Goal: Transaction & Acquisition: Purchase product/service

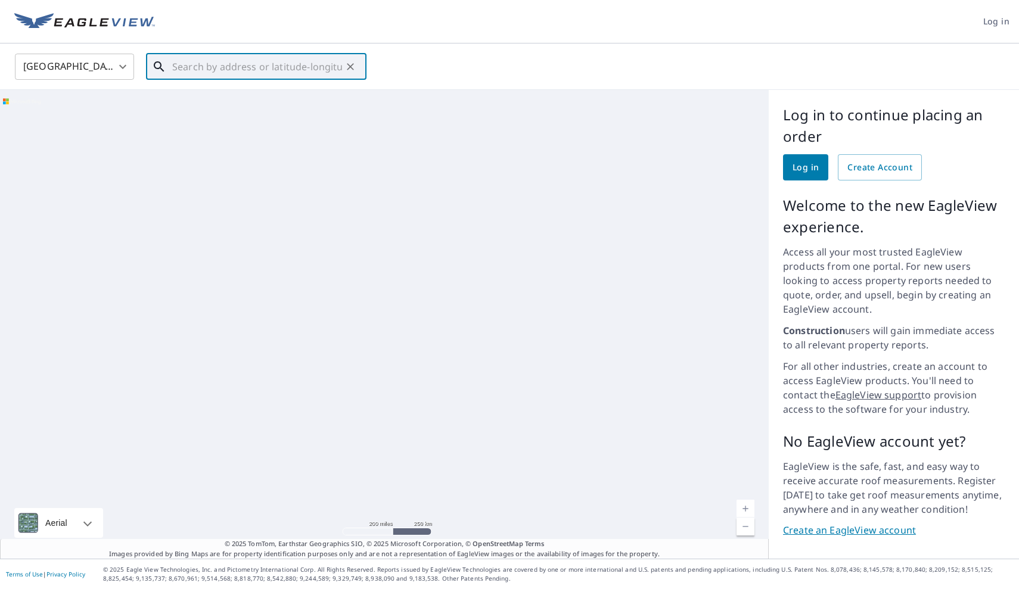
click at [182, 67] on input "text" at bounding box center [257, 66] width 170 height 33
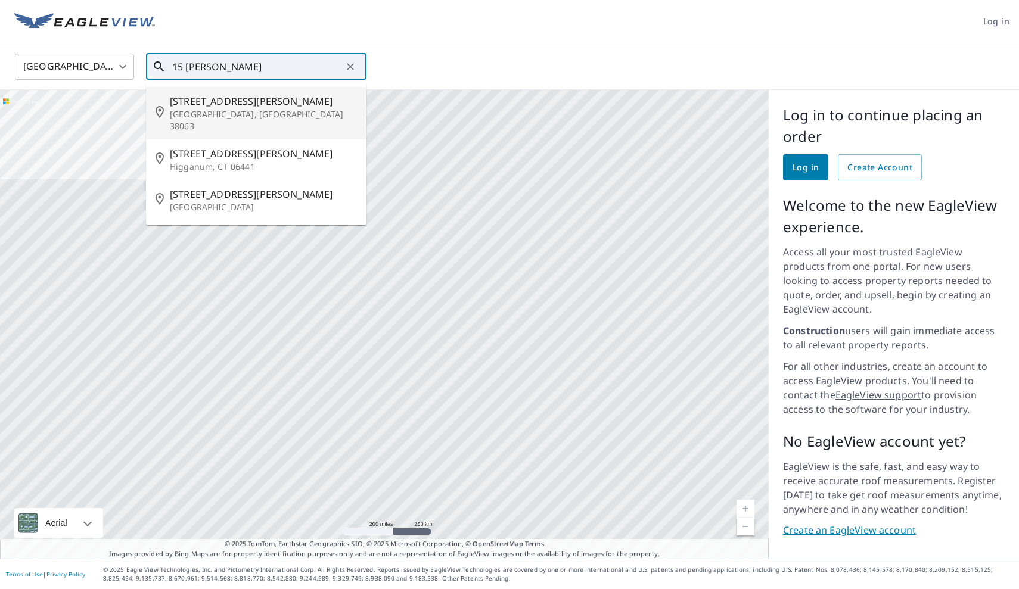
click at [198, 107] on span "[STREET_ADDRESS][PERSON_NAME]" at bounding box center [263, 101] width 187 height 14
type input "[STREET_ADDRESS][PERSON_NAME][PERSON_NAME]"
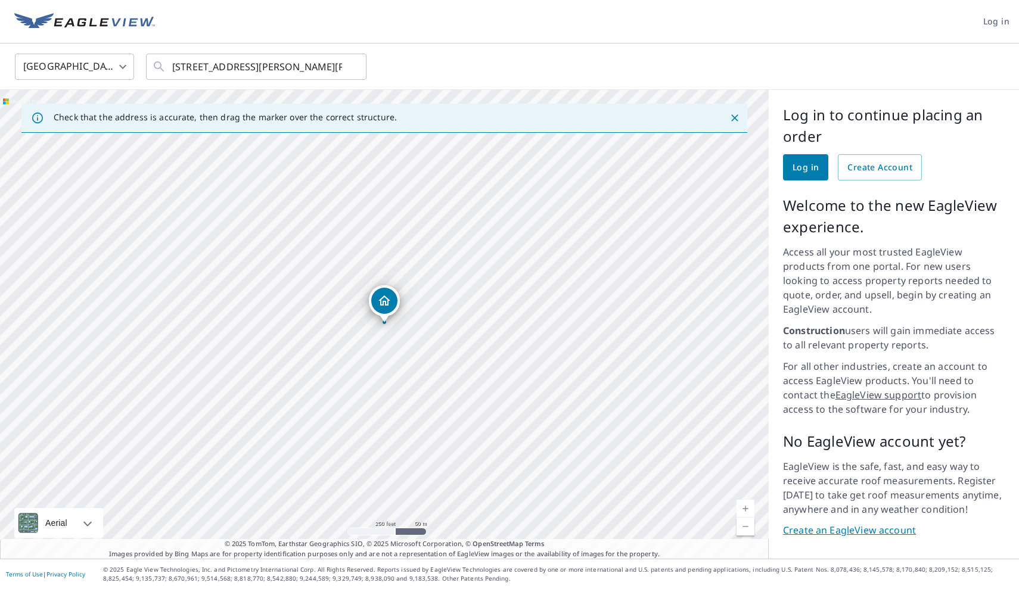
click at [799, 172] on span "Log in" at bounding box center [805, 167] width 26 height 15
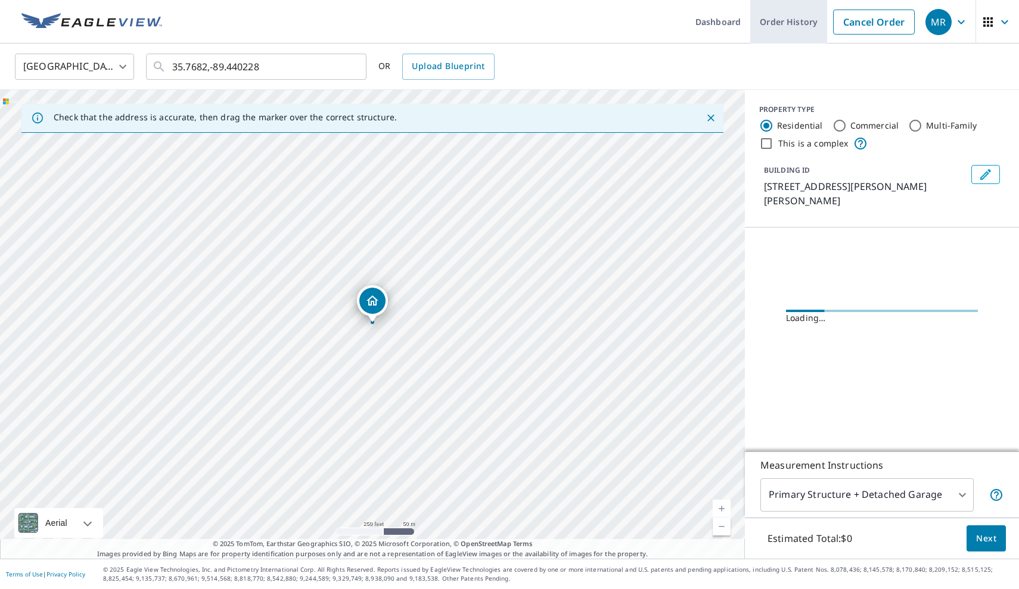
click at [785, 21] on link "Order History" at bounding box center [788, 21] width 77 height 43
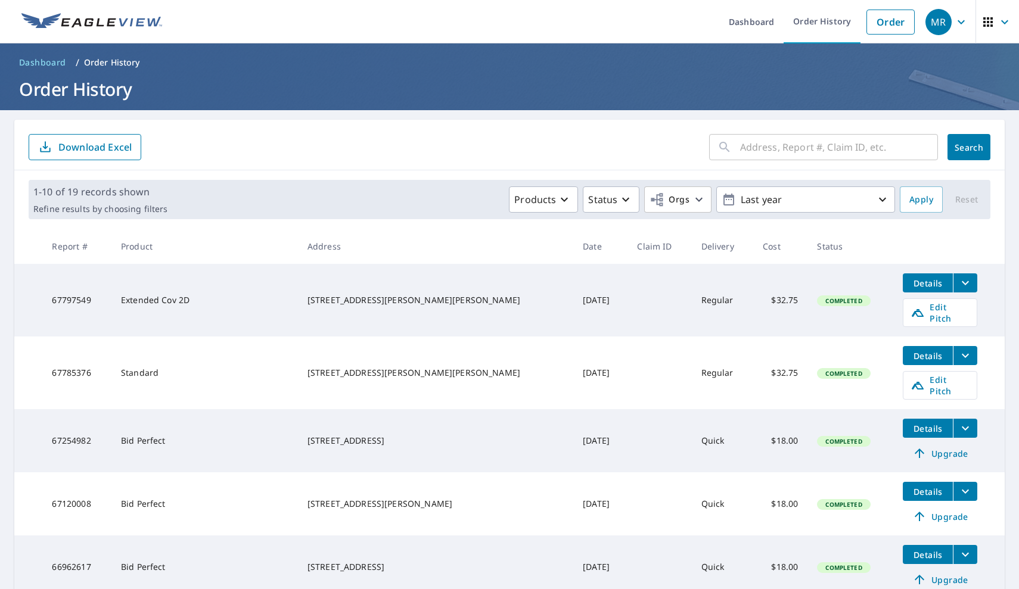
click at [941, 20] on div "MR" at bounding box center [938, 22] width 26 height 26
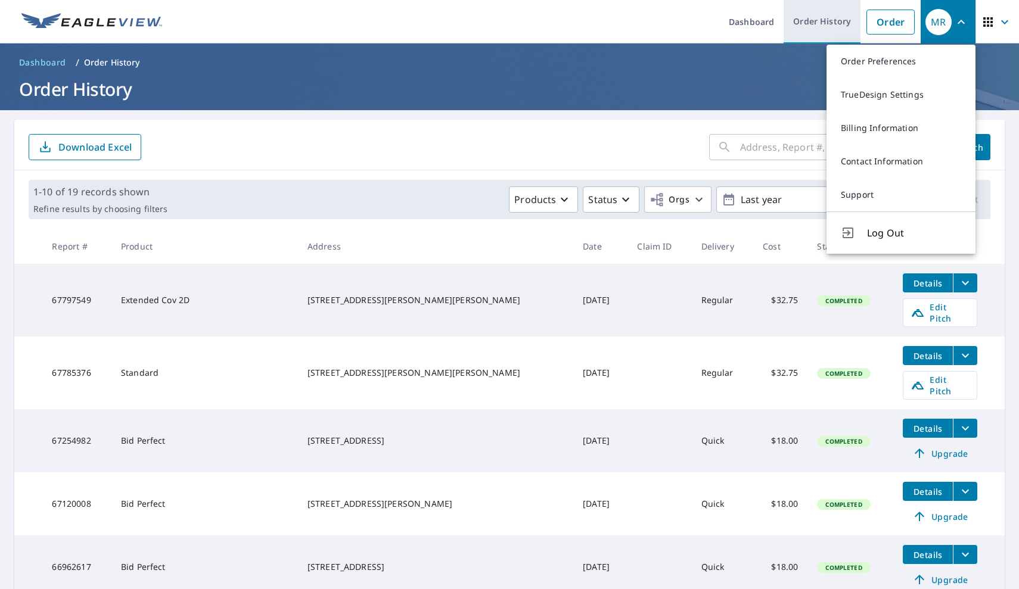
click at [829, 20] on link "Order History" at bounding box center [821, 21] width 77 height 43
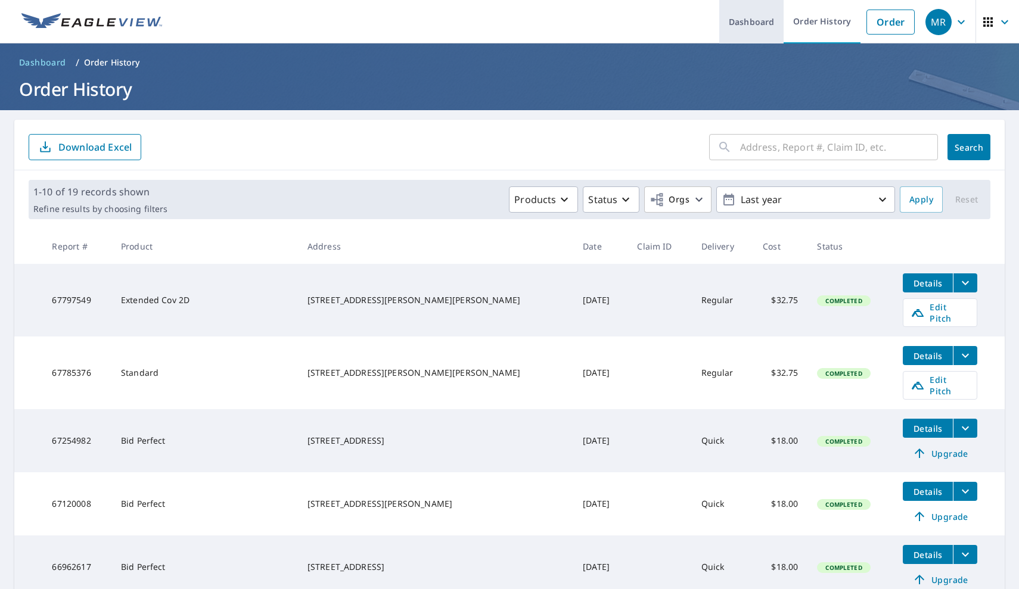
click at [767, 18] on link "Dashboard" at bounding box center [751, 21] width 64 height 43
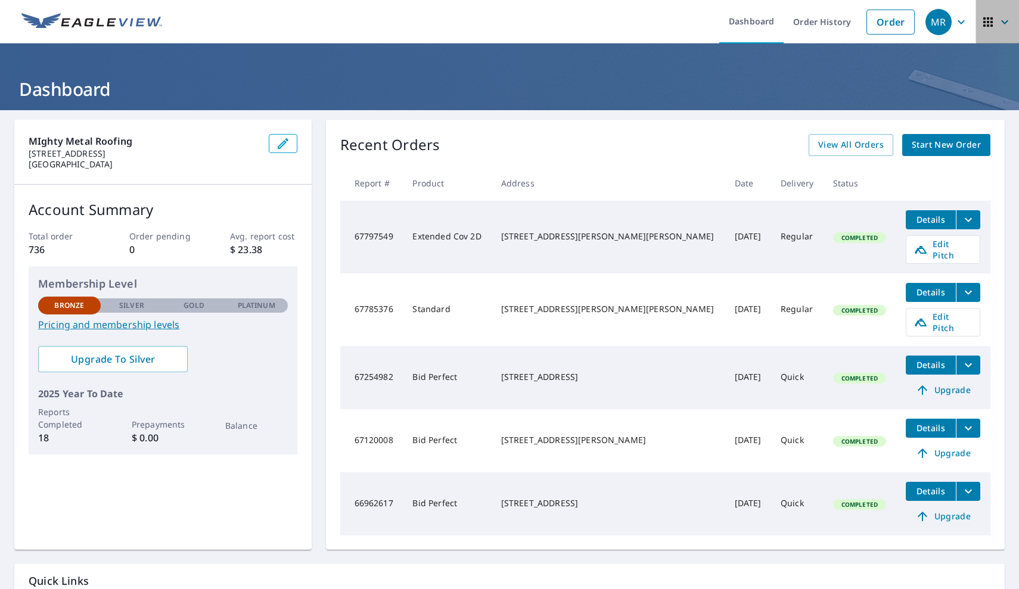
click at [997, 20] on icon "button" at bounding box center [1004, 22] width 14 height 14
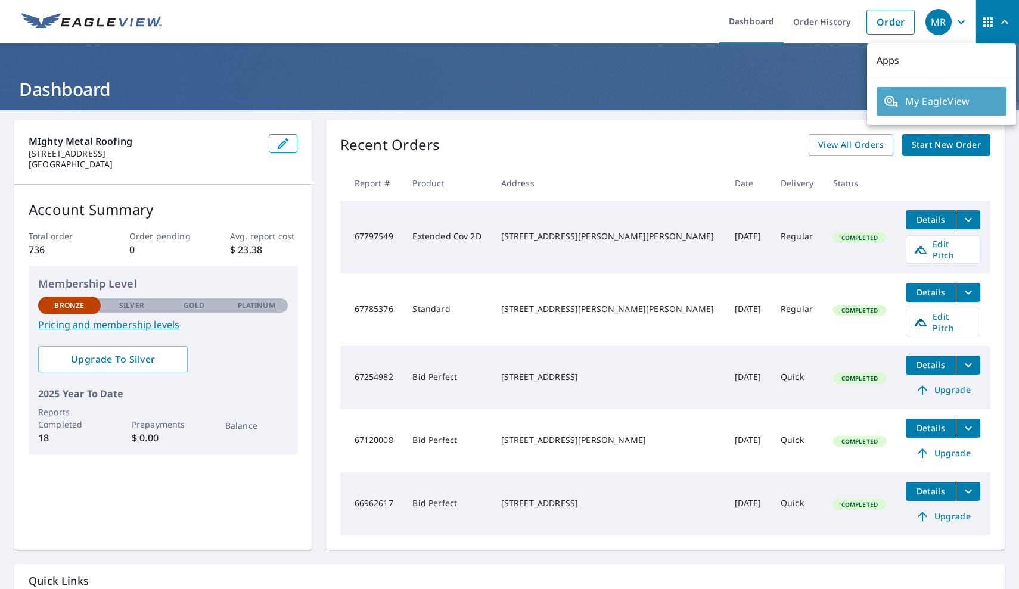
click at [942, 99] on span "My EagleView" at bounding box center [941, 101] width 116 height 14
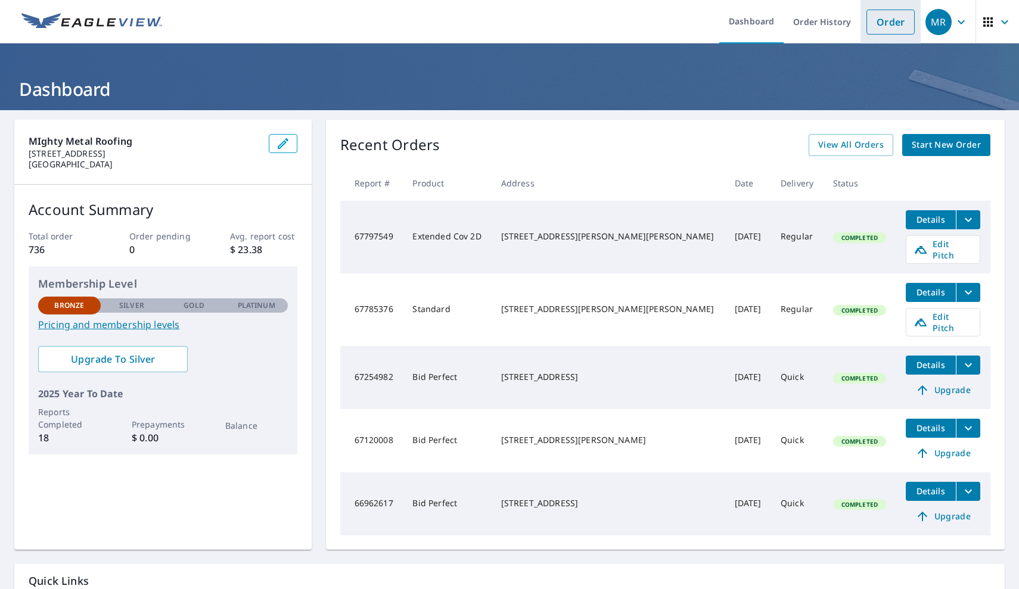
click at [882, 18] on link "Order" at bounding box center [890, 22] width 48 height 25
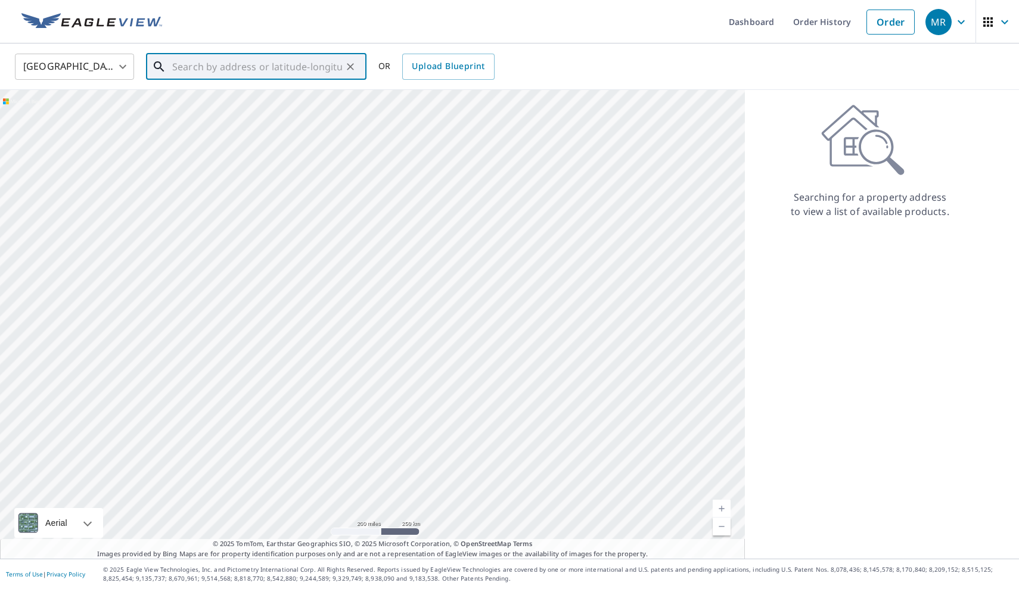
click at [178, 69] on input "text" at bounding box center [257, 66] width 170 height 33
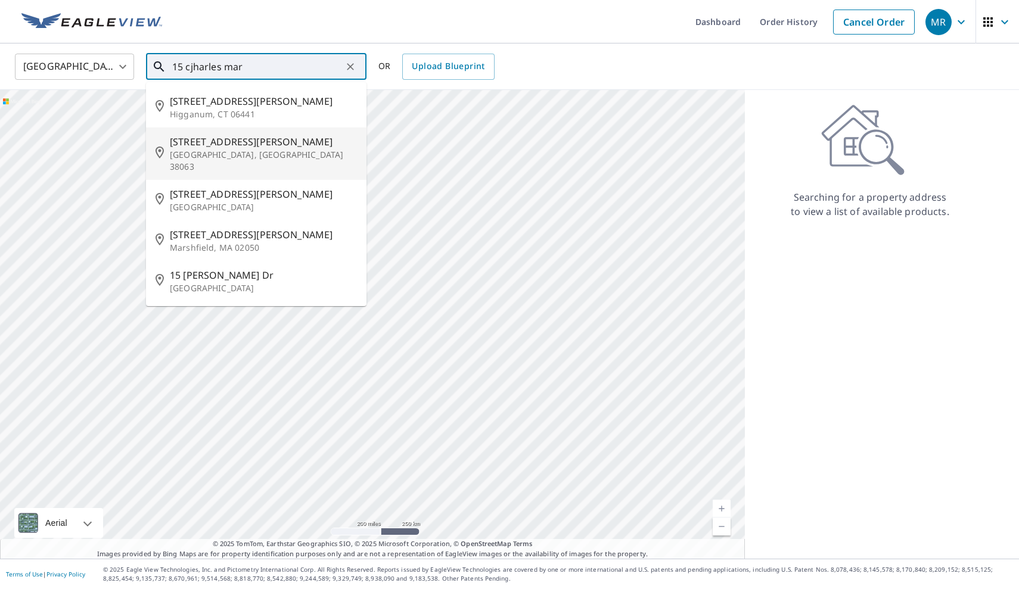
click at [179, 141] on span "[STREET_ADDRESS][PERSON_NAME]" at bounding box center [263, 142] width 187 height 14
type input "[STREET_ADDRESS][PERSON_NAME][PERSON_NAME]"
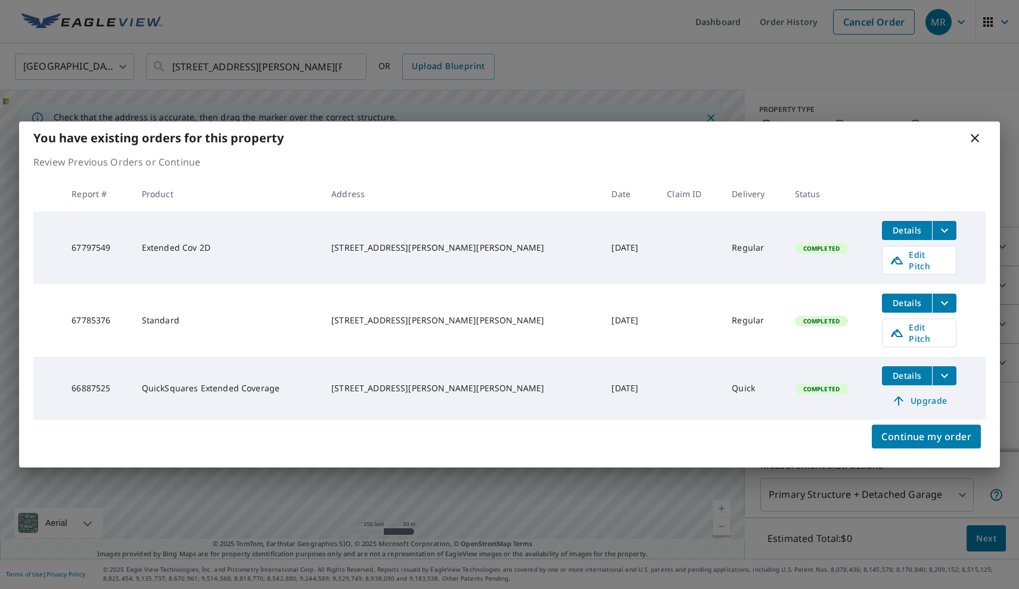
click at [976, 144] on icon at bounding box center [974, 138] width 14 height 14
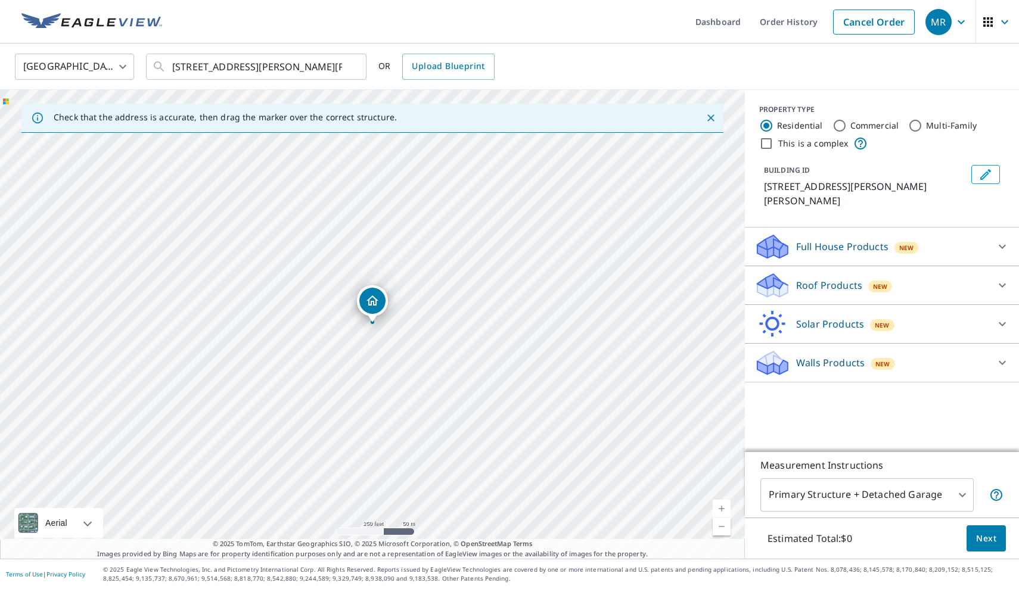
click at [850, 278] on p "Roof Products" at bounding box center [829, 285] width 66 height 14
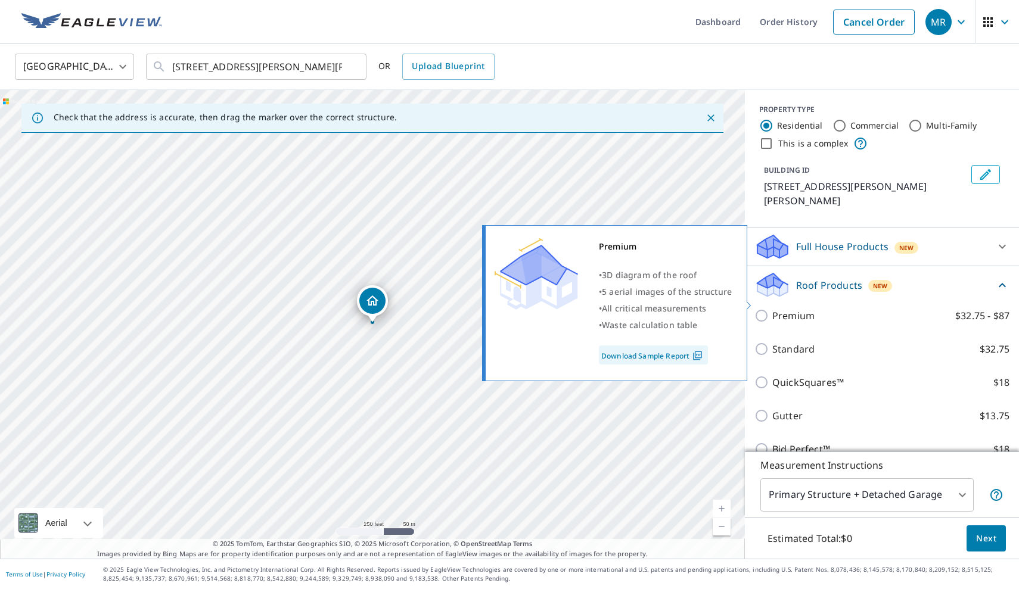
click at [761, 309] on input "Premium $32.75 - $87" at bounding box center [763, 316] width 18 height 14
checkbox input "true"
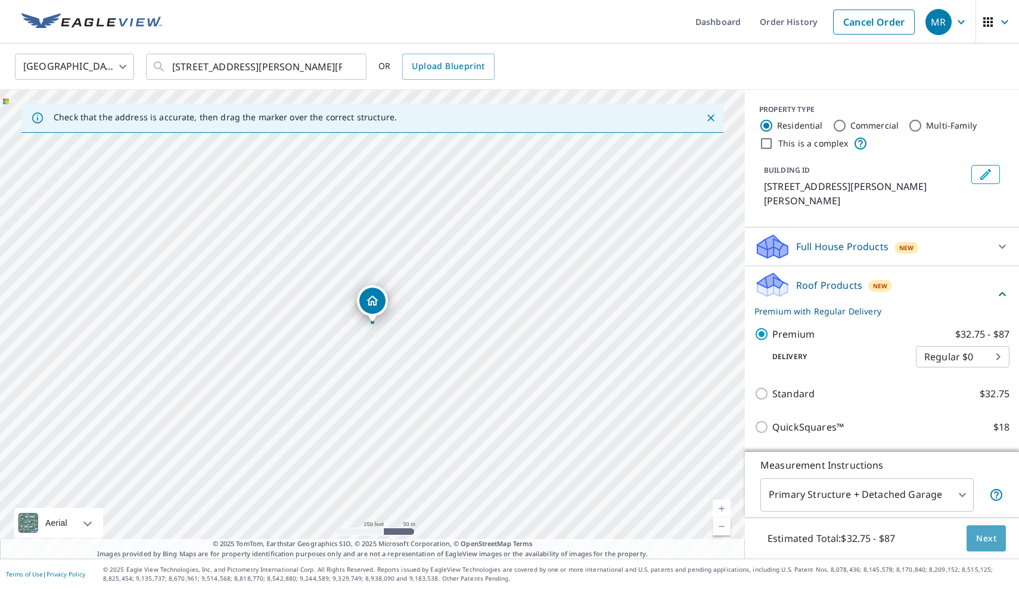
click at [986, 542] on span "Next" at bounding box center [986, 538] width 20 height 15
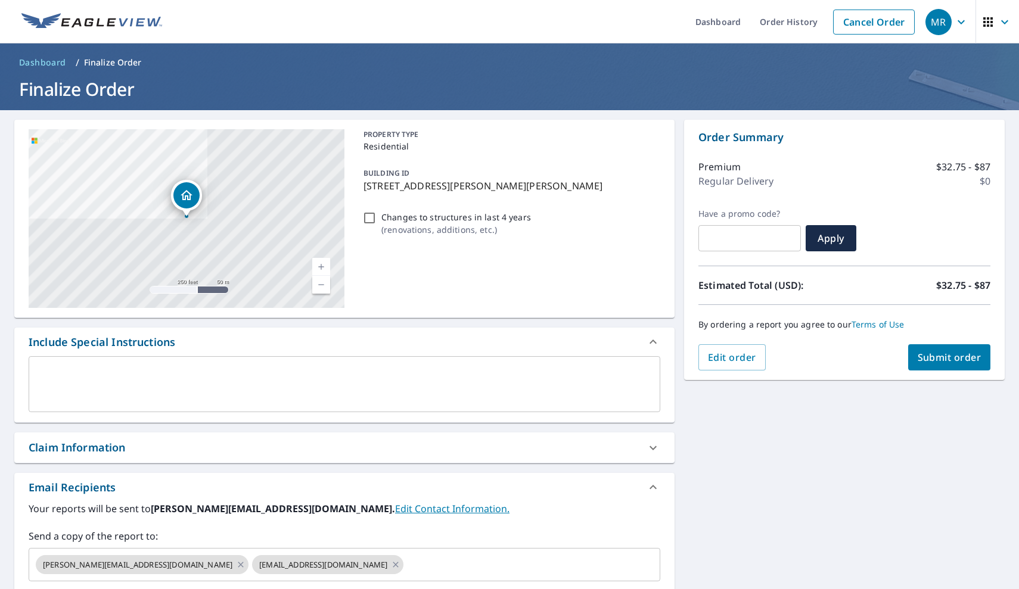
click at [946, 356] on span "Submit order" at bounding box center [949, 357] width 64 height 13
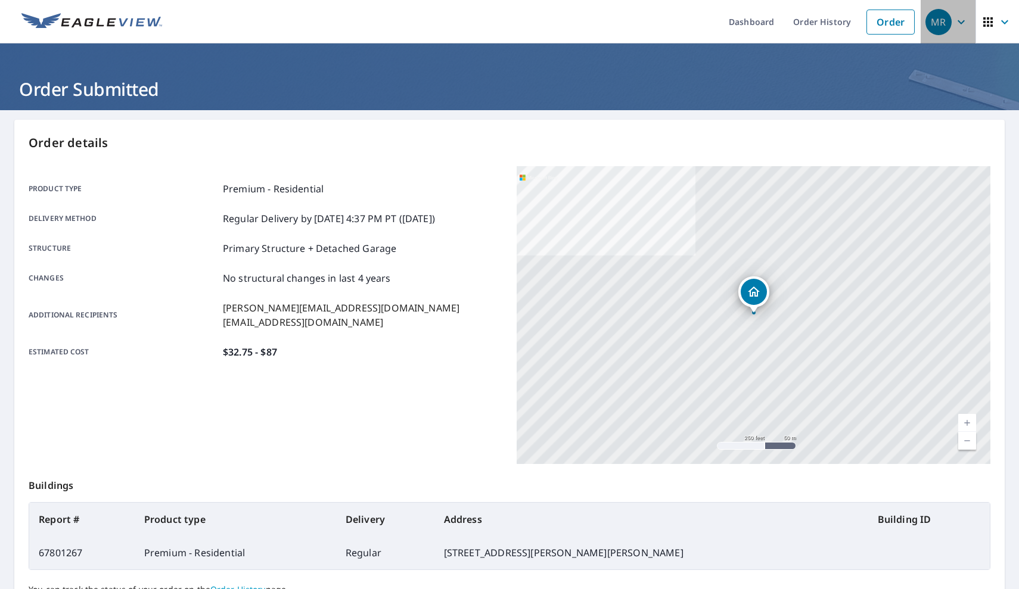
click at [960, 21] on icon "button" at bounding box center [960, 22] width 7 height 4
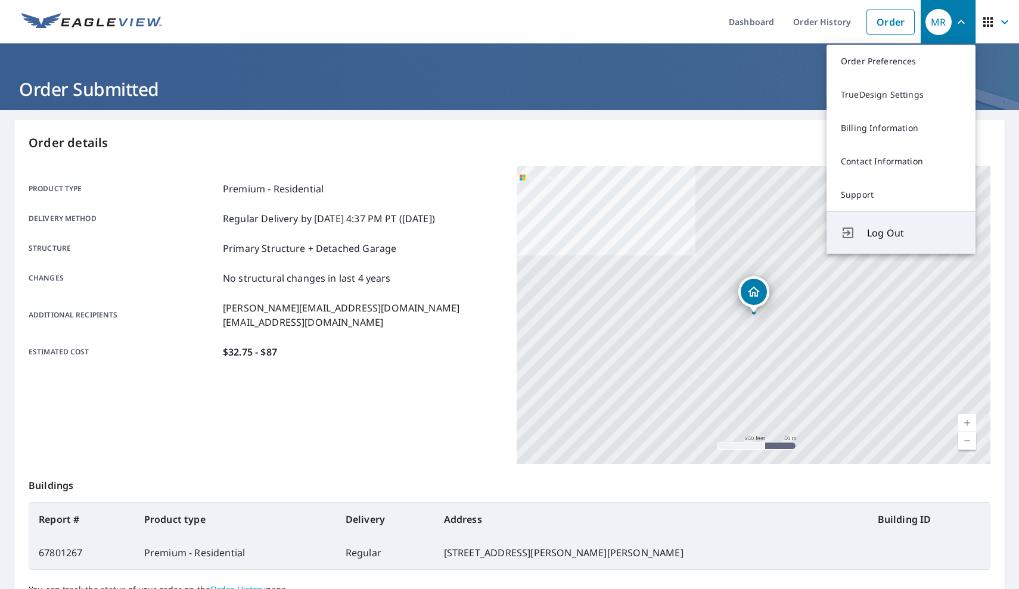
click at [886, 229] on span "Log Out" at bounding box center [914, 233] width 94 height 14
